Goal: Transaction & Acquisition: Purchase product/service

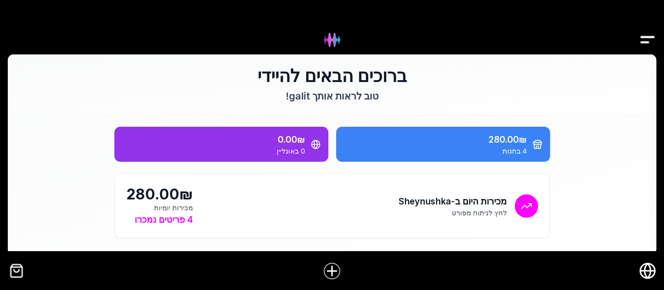
click at [22, 275] on img "קופה" at bounding box center [17, 271] width 18 height 18
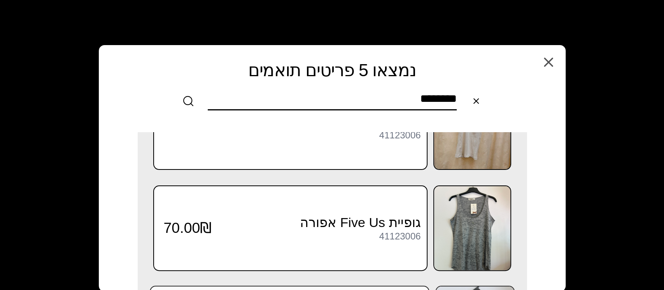
scroll to position [148, 0]
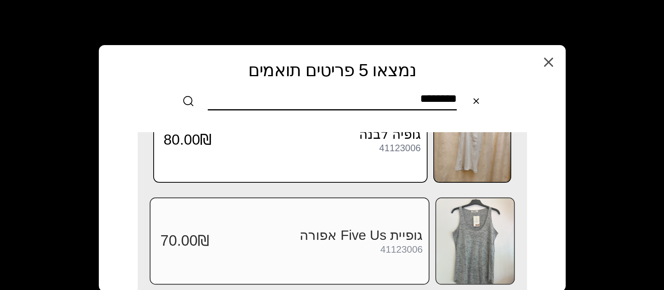
type input "********"
click at [386, 220] on div "גופיית Five Us אפורה 41123006 70.00₪" at bounding box center [289, 241] width 280 height 87
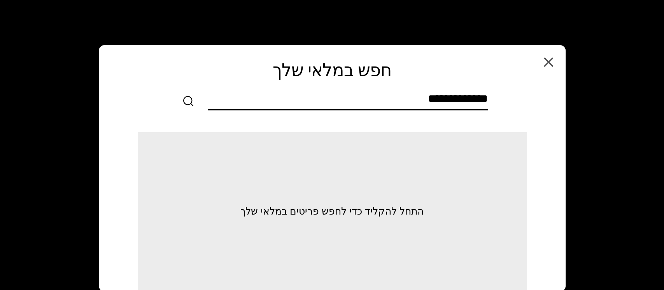
scroll to position [0, 0]
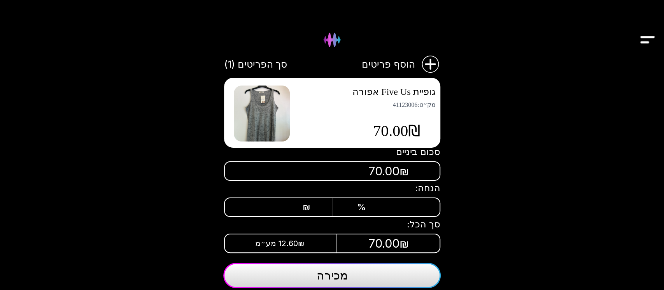
click at [343, 282] on span "מכירה" at bounding box center [332, 275] width 31 height 14
